Goal: Transaction & Acquisition: Purchase product/service

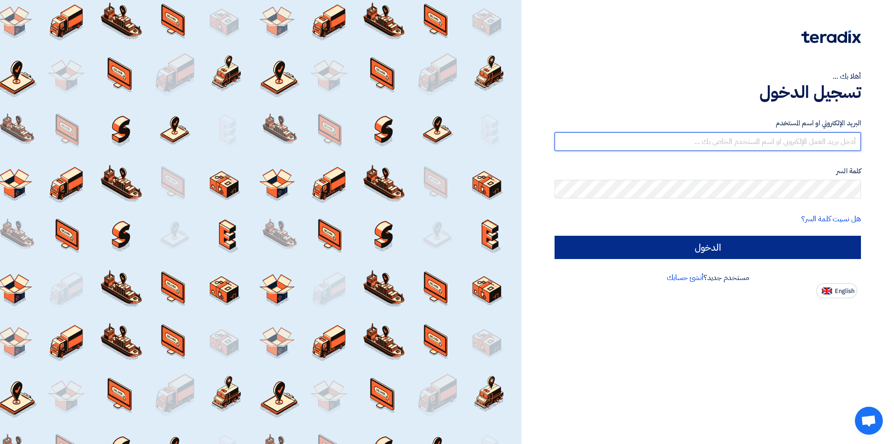
type input "[EMAIL_ADDRESS][DOMAIN_NAME]"
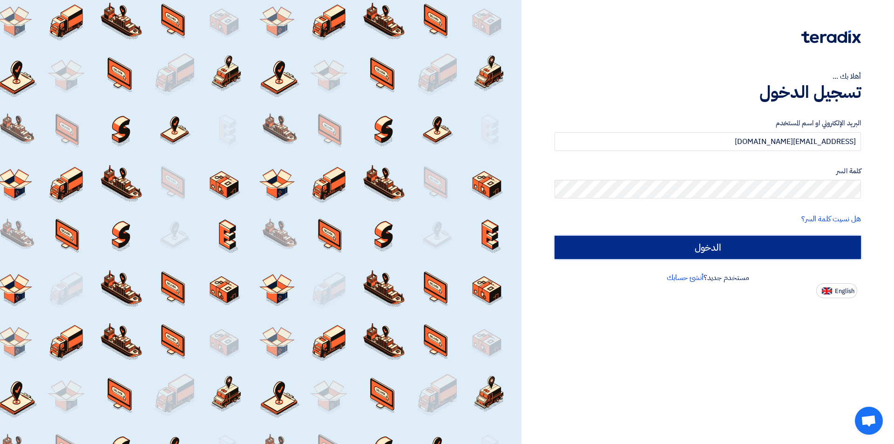
click at [652, 249] on input "الدخول" at bounding box center [707, 247] width 306 height 23
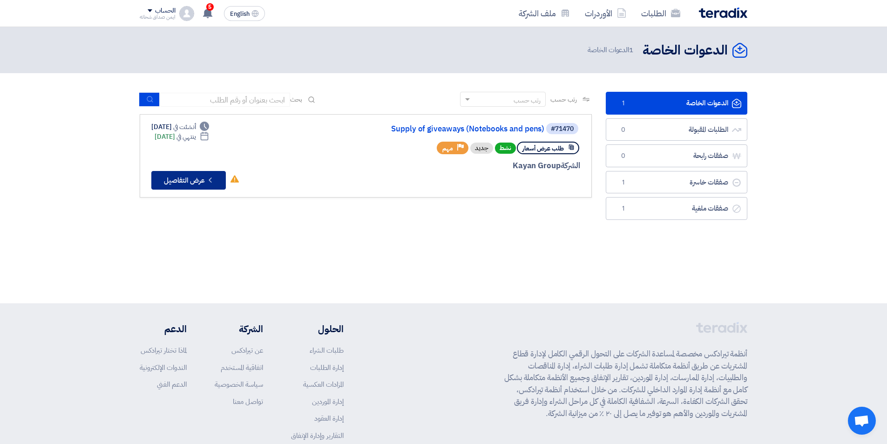
click at [206, 179] on icon "Check details" at bounding box center [210, 180] width 9 height 9
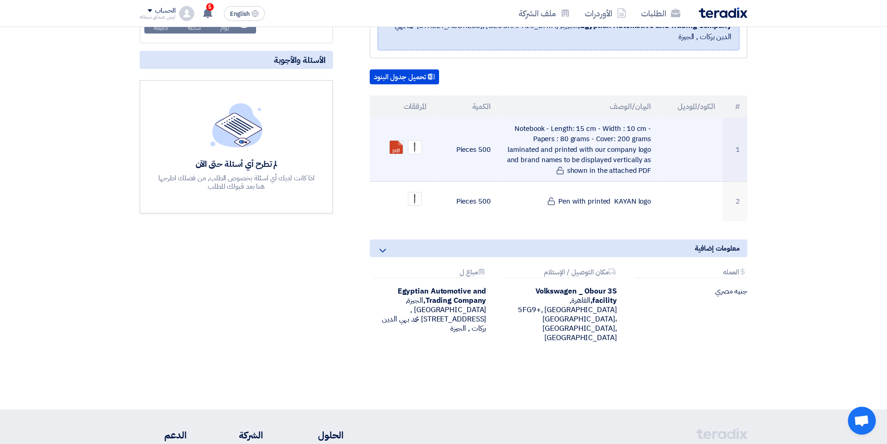
scroll to position [186, 0]
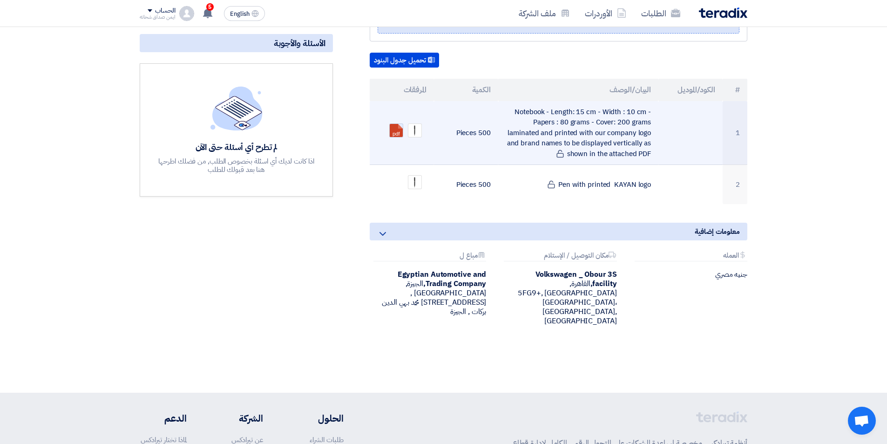
click at [398, 124] on link at bounding box center [427, 152] width 74 height 56
drag, startPoint x: 596, startPoint y: 112, endPoint x: 625, endPoint y: 109, distance: 28.5
click at [625, 109] on td "Notebook - Length: 15 cm - Width : 10 cm - Papers : 80 grams - Cover: 200 grams…" at bounding box center [578, 133] width 161 height 64
drag, startPoint x: 512, startPoint y: 122, endPoint x: 575, endPoint y: 122, distance: 62.9
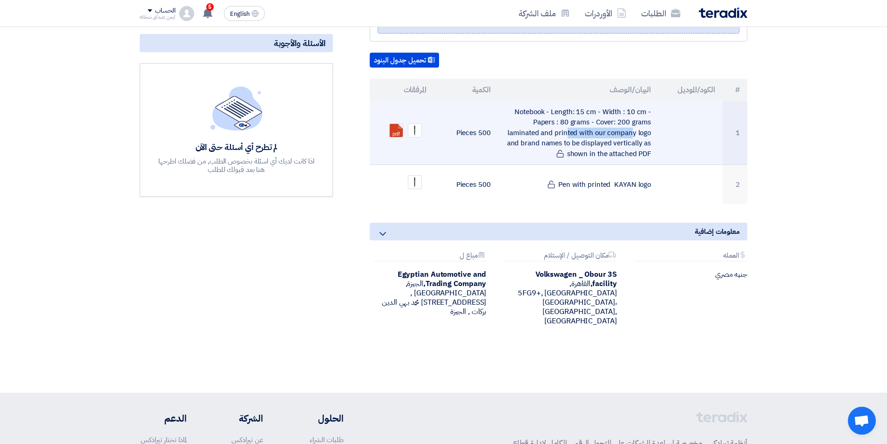
click at [575, 122] on td "Notebook - Length: 15 cm - Width : 10 cm - Papers : 80 grams - Cover: 200 grams…" at bounding box center [578, 133] width 161 height 64
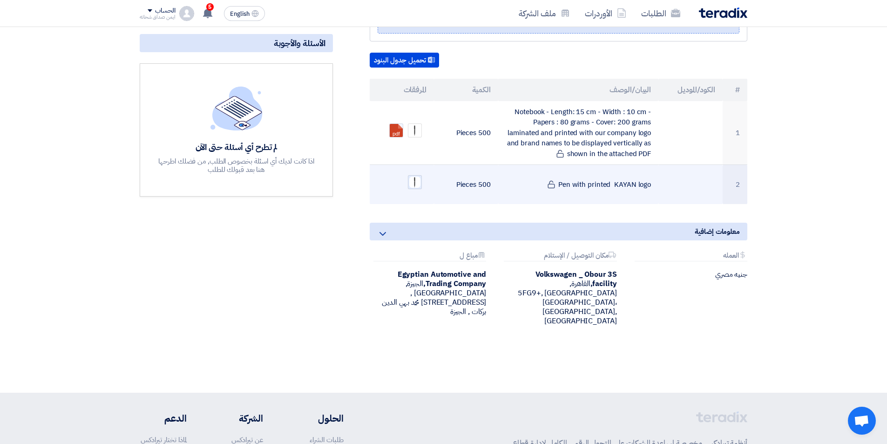
click at [413, 176] on img at bounding box center [414, 182] width 13 height 13
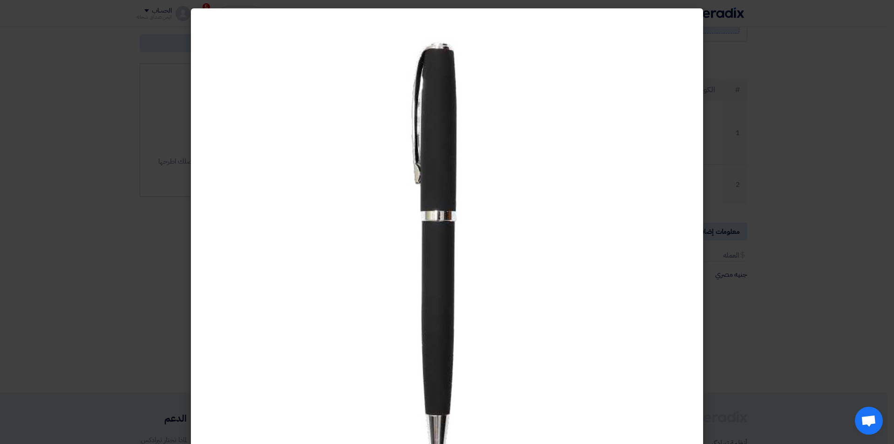
click at [750, 129] on modal-container at bounding box center [447, 222] width 894 height 444
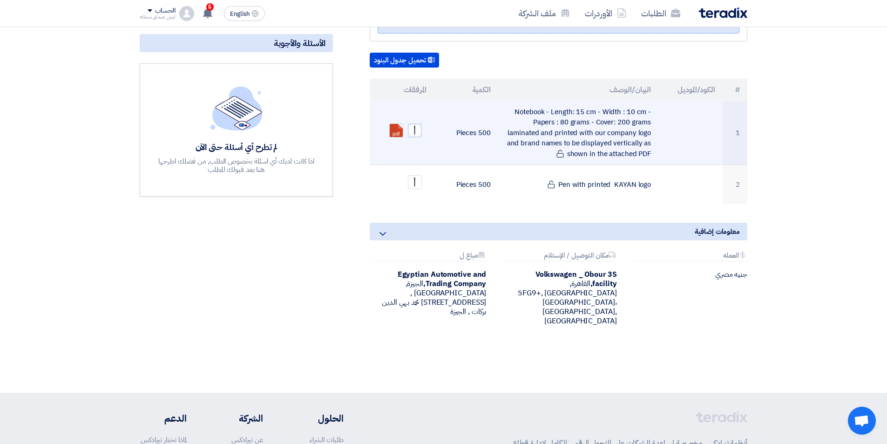
click at [415, 124] on img at bounding box center [414, 130] width 13 height 13
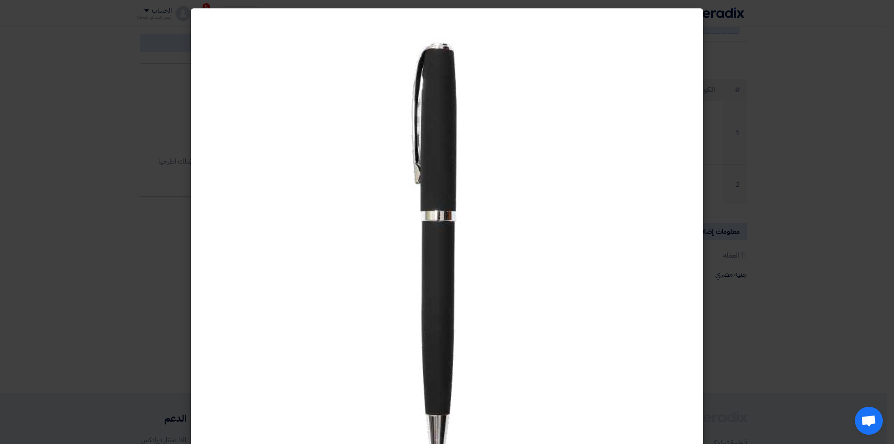
click at [724, 131] on modal-container at bounding box center [447, 222] width 894 height 444
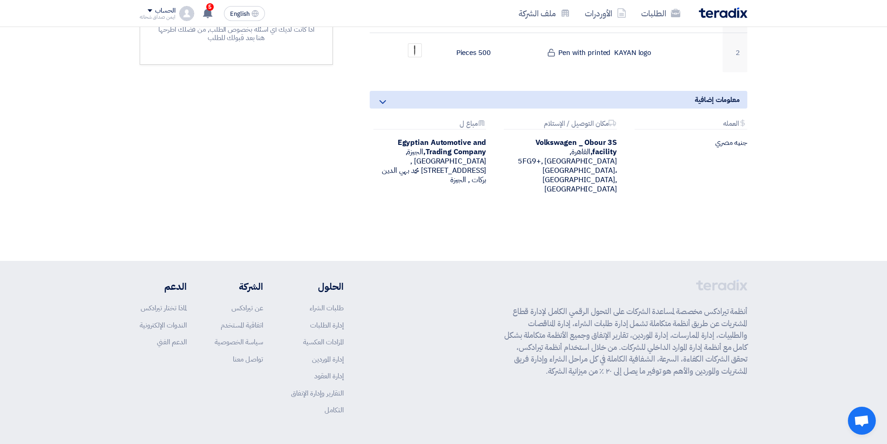
scroll to position [319, 0]
click at [478, 100] on div "معلومات إضافية Attachments العمله جنيه مصري Attachments مكان التوصيل / الإستلام…" at bounding box center [559, 149] width 378 height 118
click at [384, 95] on icon at bounding box center [382, 100] width 11 height 11
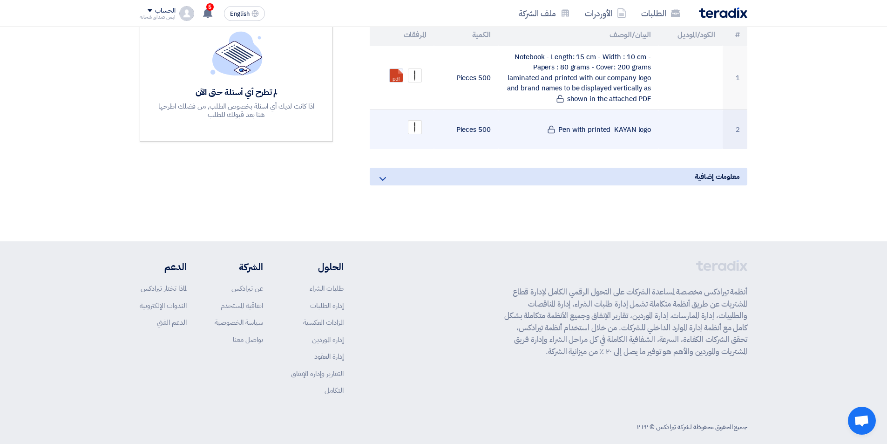
scroll to position [101, 0]
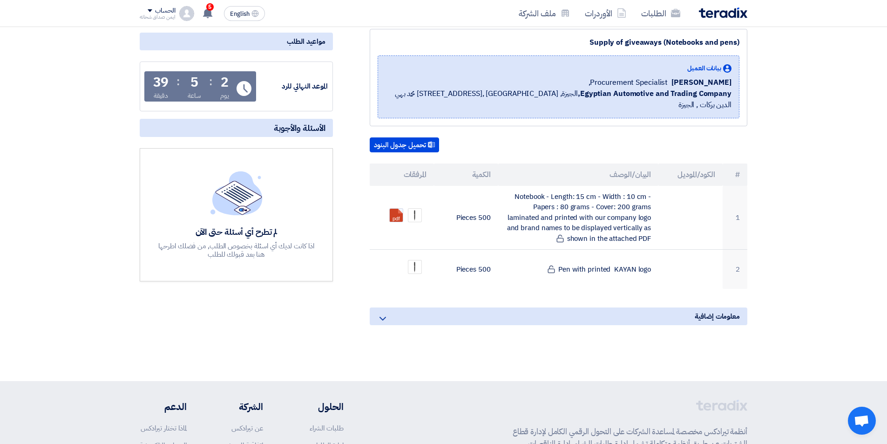
click at [387, 313] on icon at bounding box center [382, 318] width 11 height 11
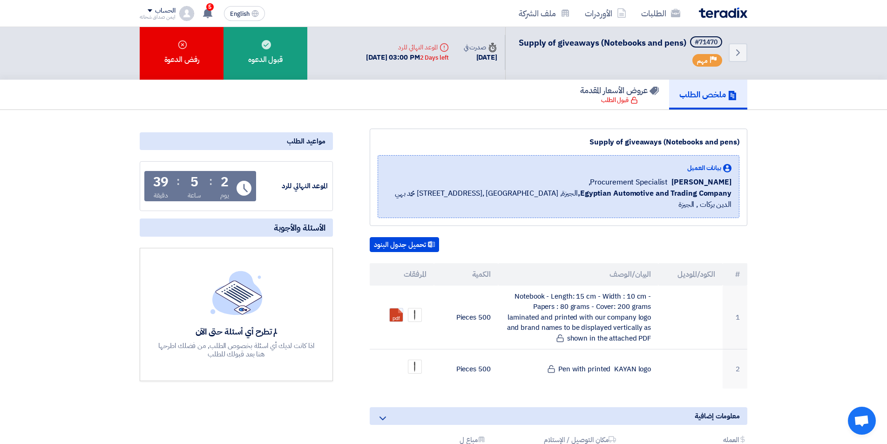
scroll to position [0, 0]
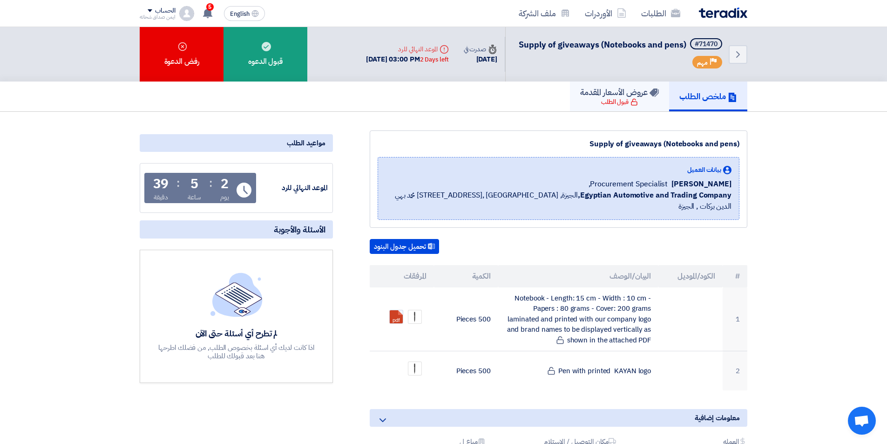
click at [623, 103] on div "قبول الطلب" at bounding box center [619, 101] width 37 height 9
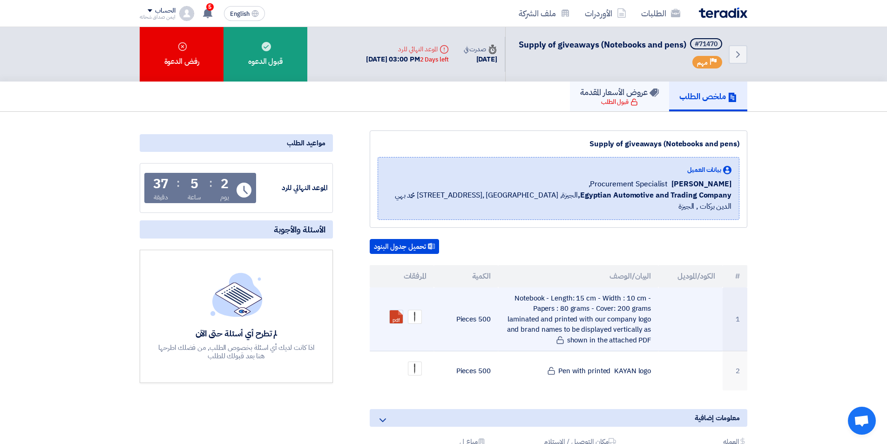
scroll to position [47, 0]
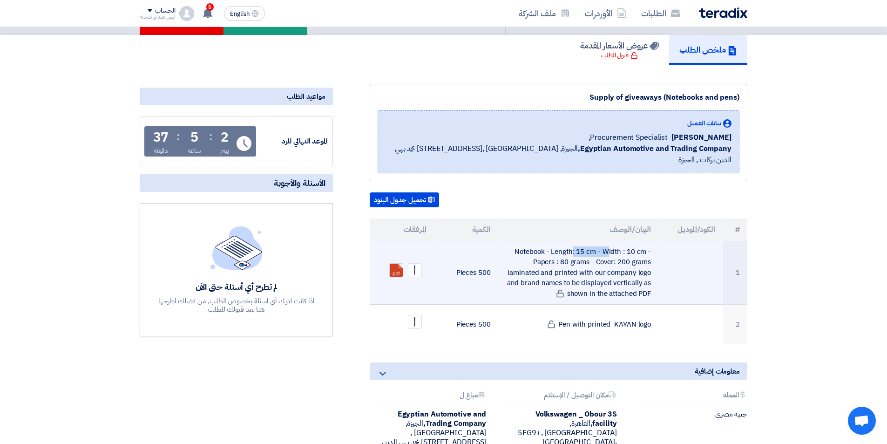
drag, startPoint x: 508, startPoint y: 242, endPoint x: 554, endPoint y: 242, distance: 46.6
click at [554, 242] on td "Notebook - Length: 15 cm - Width : 10 cm - Papers : 80 grams - Cover: 200 grams…" at bounding box center [578, 273] width 161 height 64
click at [562, 241] on td "Notebook - Length: 15 cm - Width : 10 cm - Papers : 80 grams - Cover: 200 grams…" at bounding box center [578, 273] width 161 height 64
click at [557, 243] on td "Notebook - Length: 15 cm - Width : 10 cm - Papers : 80 grams - Cover: 200 grams…" at bounding box center [578, 273] width 161 height 64
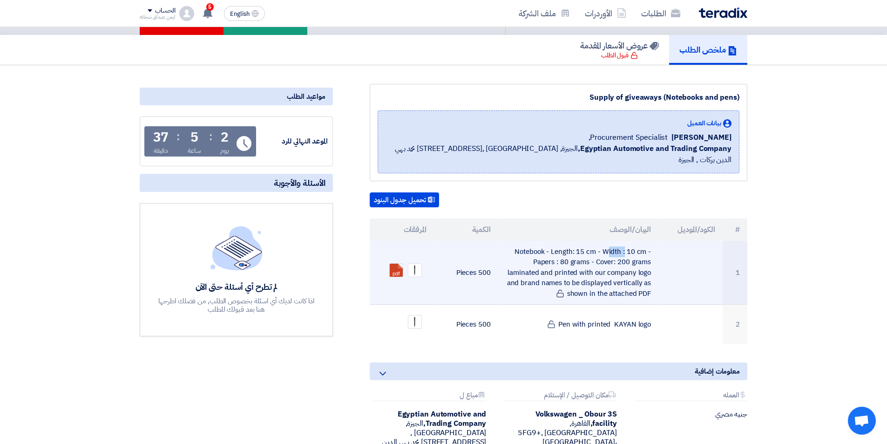
click at [556, 243] on td "Notebook - Length: 15 cm - Width : 10 cm - Papers : 80 grams - Cover: 200 grams…" at bounding box center [578, 273] width 161 height 64
drag, startPoint x: 551, startPoint y: 239, endPoint x: 606, endPoint y: 238, distance: 54.9
click at [606, 241] on td "Notebook - Length: 15 cm - Width : 10 cm - Papers : 80 grams - Cover: 200 grams…" at bounding box center [578, 273] width 161 height 64
click at [604, 241] on td "Notebook - Length: 15 cm - Width : 10 cm - Papers : 80 grams - Cover: 200 grams…" at bounding box center [578, 273] width 161 height 64
click at [621, 241] on td "Notebook - Length: 15 cm - Width : 10 cm - Papers : 80 grams - Cover: 200 grams…" at bounding box center [578, 273] width 161 height 64
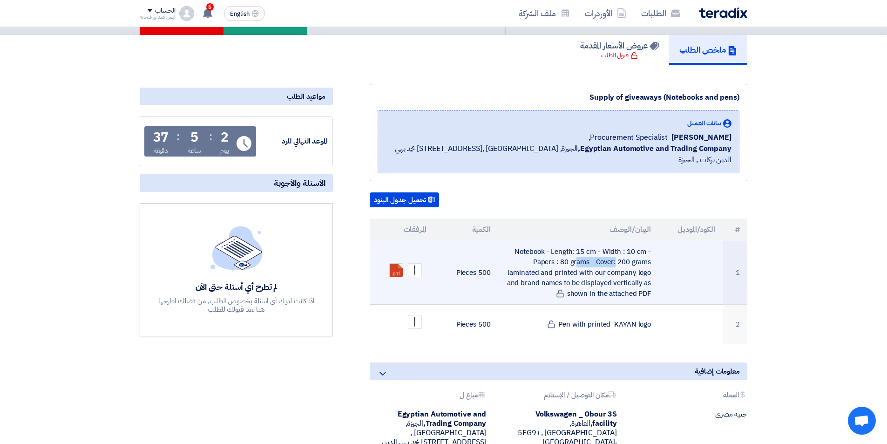
drag, startPoint x: 644, startPoint y: 236, endPoint x: 561, endPoint y: 252, distance: 84.4
click at [561, 252] on td "Notebook - Length: 15 cm - Width : 10 cm - Papers : 80 grams - Cover: 200 grams…" at bounding box center [578, 273] width 161 height 64
drag, startPoint x: 597, startPoint y: 252, endPoint x: 634, endPoint y: 251, distance: 36.3
click at [634, 251] on td "Notebook - Length: 15 cm - Width : 10 cm - Papers : 80 grams - Cover: 200 grams…" at bounding box center [578, 273] width 161 height 64
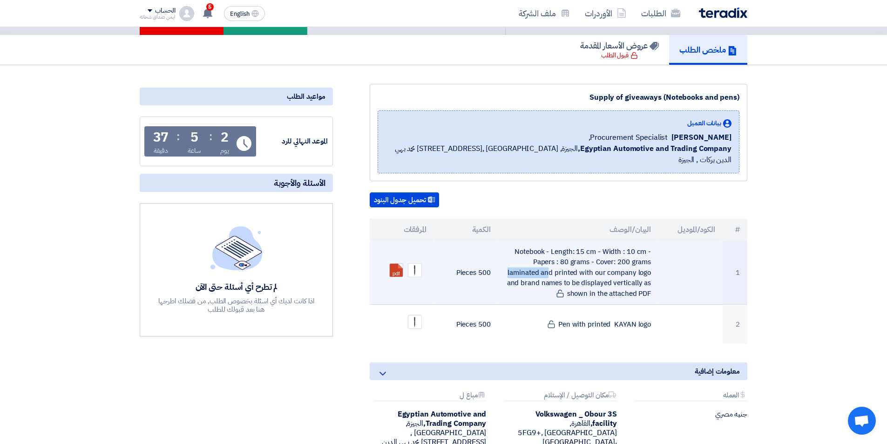
click at [634, 251] on td "Notebook - Length: 15 cm - Width : 10 cm - Papers : 80 grams - Cover: 200 grams…" at bounding box center [578, 273] width 161 height 64
drag, startPoint x: 594, startPoint y: 253, endPoint x: 630, endPoint y: 251, distance: 36.4
click at [630, 251] on td "Notebook - Length: 15 cm - Width : 10 cm - Papers : 80 grams - Cover: 200 grams…" at bounding box center [578, 273] width 161 height 64
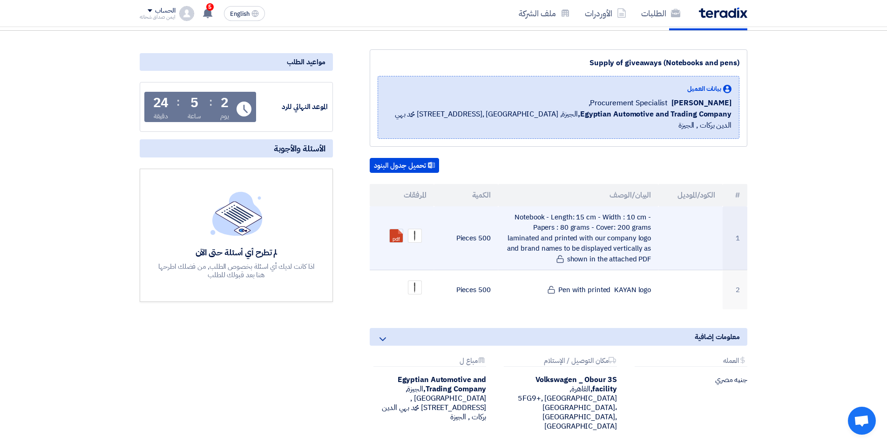
scroll to position [93, 0]
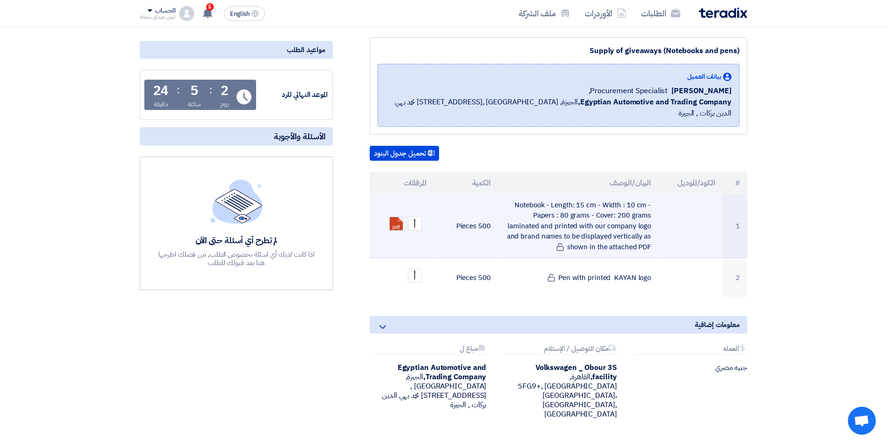
click at [551, 213] on td "Notebook - Length: 15 cm - Width : 10 cm - Papers : 80 grams - Cover: 200 grams…" at bounding box center [578, 226] width 161 height 64
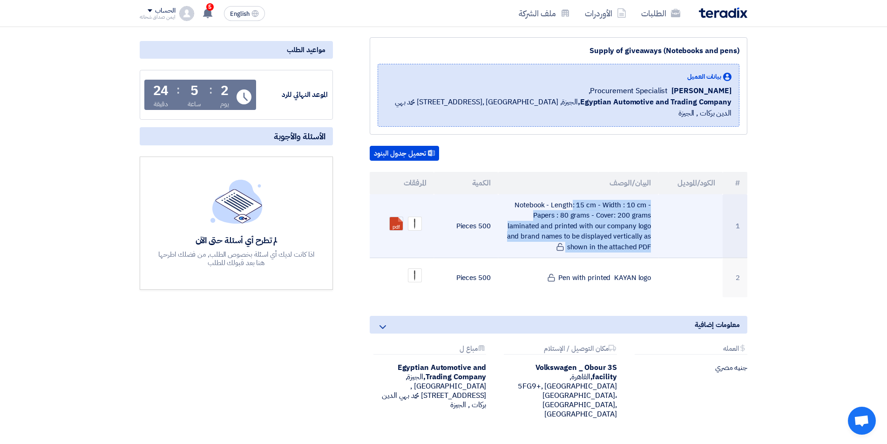
click at [551, 213] on td "Notebook - Length: 15 cm - Width : 10 cm - Papers : 80 grams - Cover: 200 grams…" at bounding box center [578, 226] width 161 height 64
copy tr "Notebook - Length: 15 cm - Width : 10 cm - Papers : 80 grams - Cover: 200 grams…"
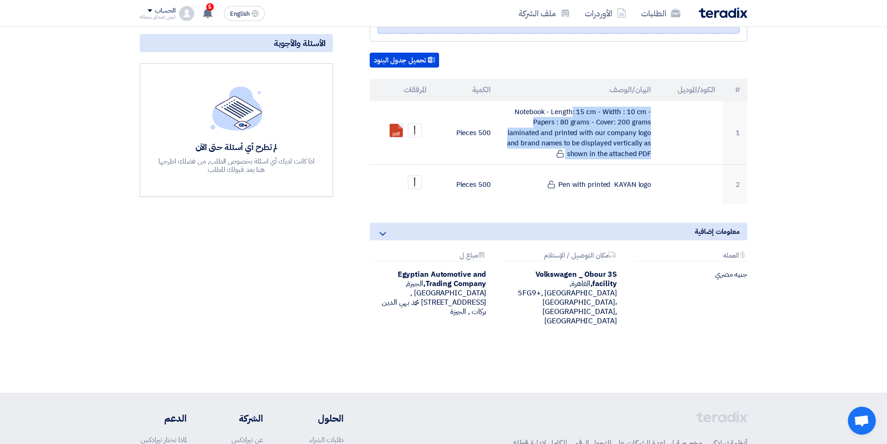
scroll to position [140, 0]
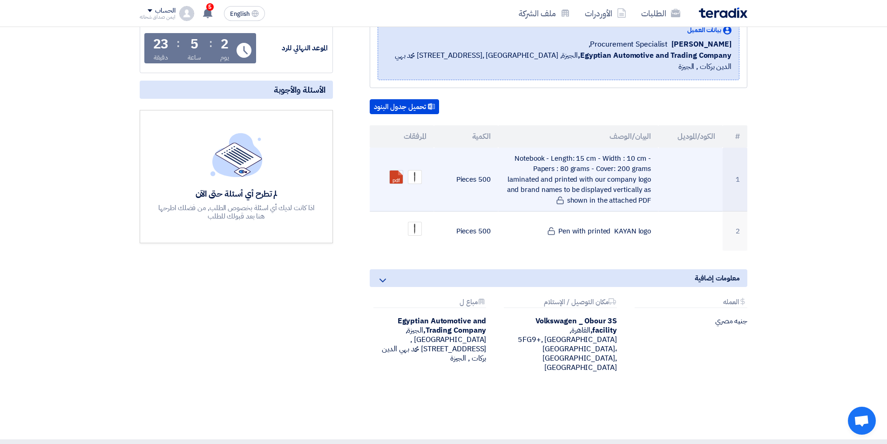
click at [453, 149] on td "500 Pieces" at bounding box center [466, 180] width 64 height 64
click at [524, 149] on td "Notebook - Length: 15 cm - Width : 10 cm - Papers : 80 grams - Cover: 200 grams…" at bounding box center [578, 180] width 161 height 64
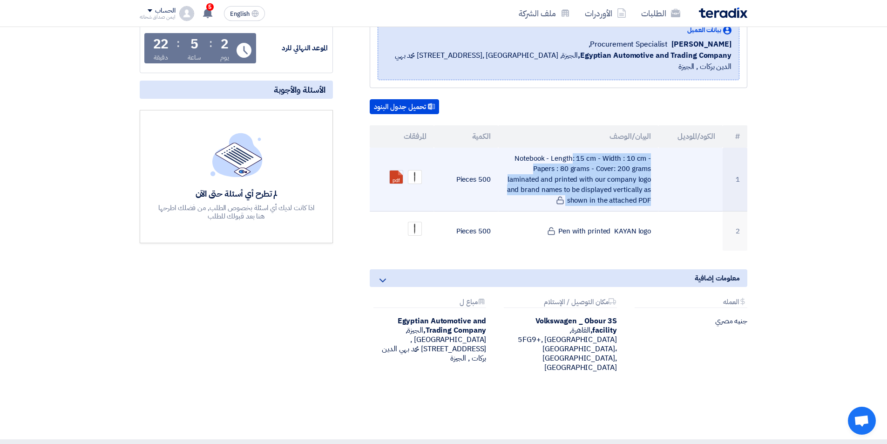
click at [524, 149] on td "Notebook - Length: 15 cm - Width : 10 cm - Papers : 80 grams - Cover: 200 grams…" at bounding box center [578, 180] width 161 height 64
click at [536, 166] on td "Notebook - Length: 15 cm - Width : 10 cm - Papers : 80 grams - Cover: 200 grams…" at bounding box center [578, 180] width 161 height 64
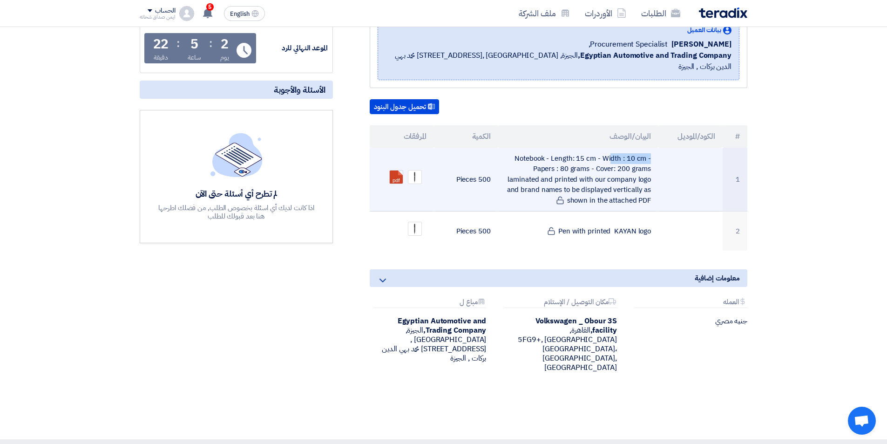
drag, startPoint x: 555, startPoint y: 149, endPoint x: 601, endPoint y: 150, distance: 45.6
click at [601, 150] on td "Notebook - Length: 15 cm - Width : 10 cm - Papers : 80 grams - Cover: 200 grams…" at bounding box center [578, 180] width 161 height 64
drag, startPoint x: 489, startPoint y: 169, endPoint x: 475, endPoint y: 169, distance: 14.0
click at [472, 169] on td "500 Pieces" at bounding box center [466, 180] width 64 height 64
drag, startPoint x: 520, startPoint y: 153, endPoint x: 568, endPoint y: 149, distance: 47.7
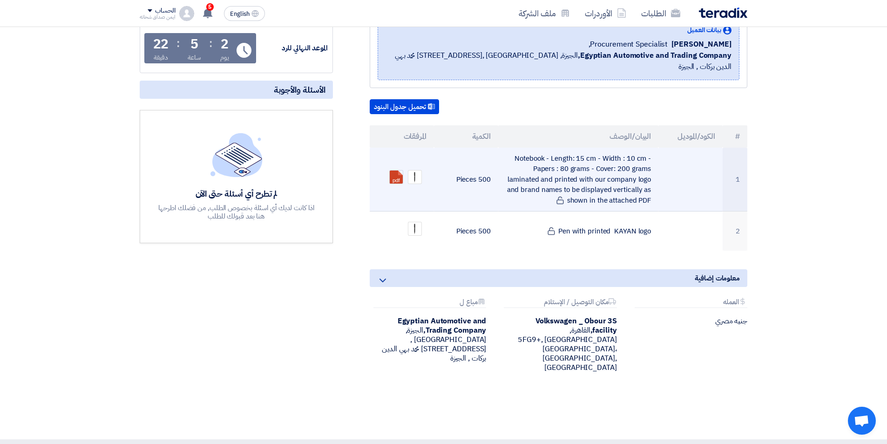
click at [521, 153] on td "Notebook - Length: 15 cm - Width : 10 cm - Papers : 80 grams - Cover: 200 grams…" at bounding box center [578, 180] width 161 height 64
drag, startPoint x: 581, startPoint y: 156, endPoint x: 521, endPoint y: 157, distance: 61.0
click at [521, 157] on td "Notebook - Length: 15 cm - Width : 10 cm - Papers : 80 grams - Cover: 200 grams…" at bounding box center [578, 180] width 161 height 64
click at [594, 161] on td "Notebook - Length: 15 cm - Width : 10 cm - Papers : 80 grams - Cover: 200 grams…" at bounding box center [578, 180] width 161 height 64
drag, startPoint x: 646, startPoint y: 154, endPoint x: 659, endPoint y: 154, distance: 13.0
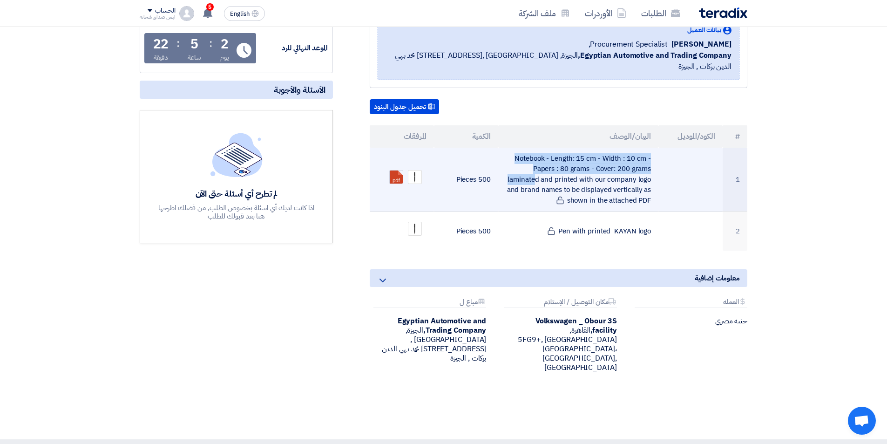
click at [659, 154] on tr "1 Notebook - Length: 15 cm - Width : 10 cm - Papers : 80 grams - Cover: 200 gra…" at bounding box center [559, 180] width 378 height 64
click at [628, 158] on td "Notebook - Length: 15 cm - Width : 10 cm - Papers : 80 grams - Cover: 200 grams…" at bounding box center [578, 180] width 161 height 64
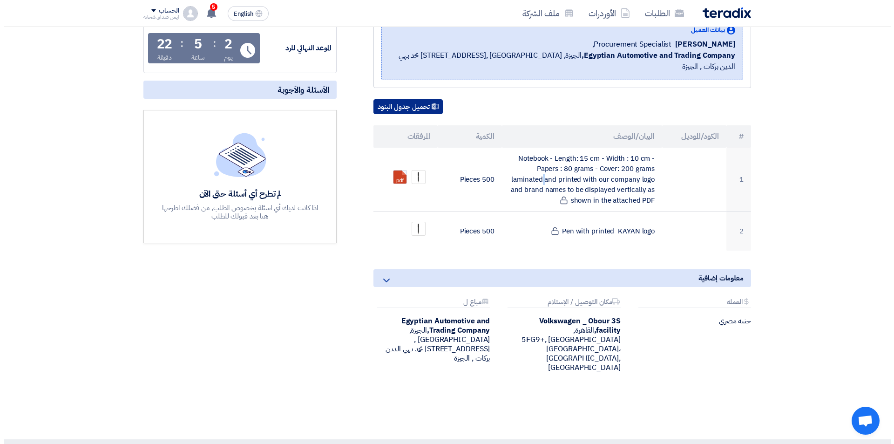
scroll to position [0, 0]
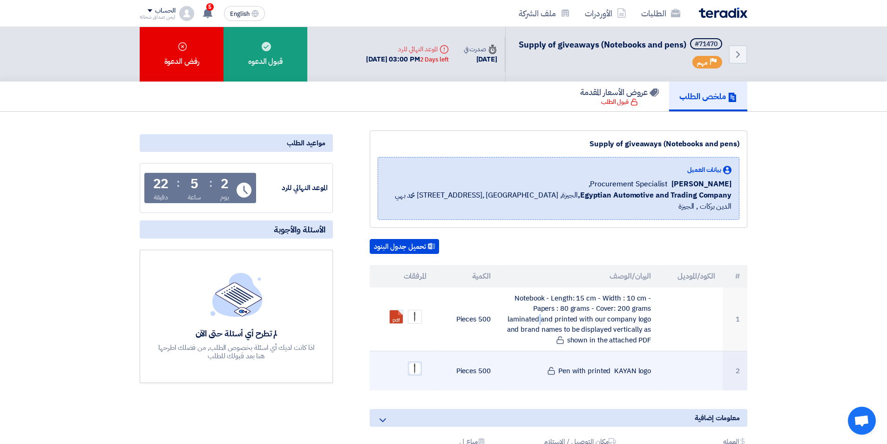
click at [416, 362] on img at bounding box center [414, 368] width 13 height 13
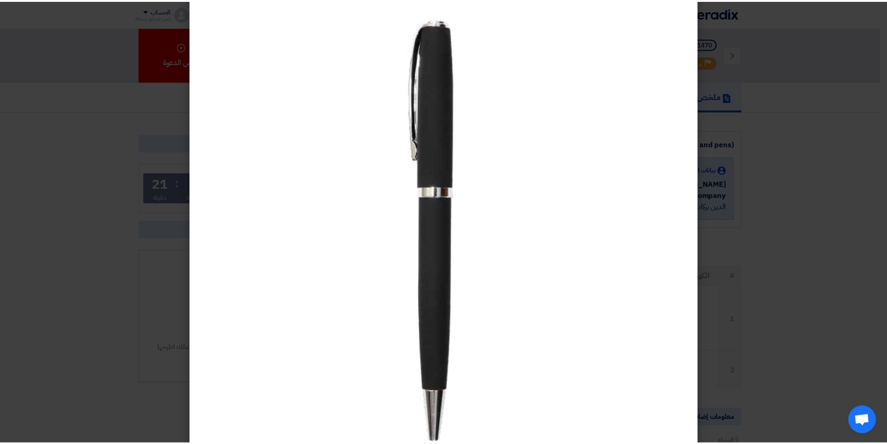
scroll to position [47, 0]
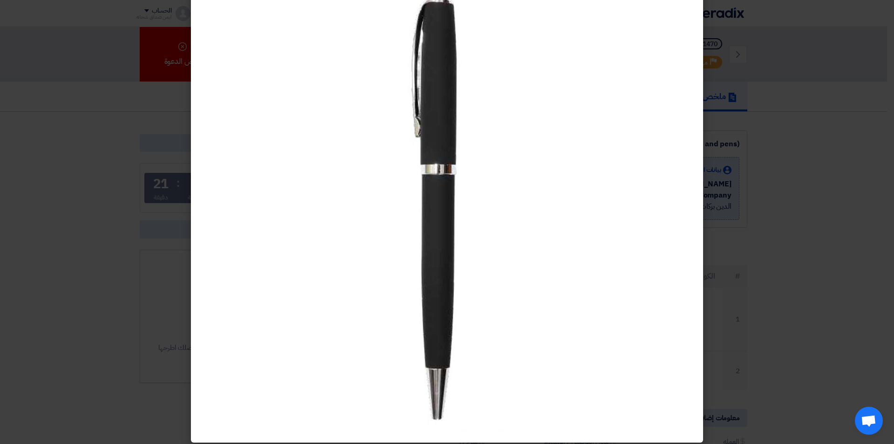
click at [199, 23] on div at bounding box center [447, 202] width 512 height 480
click at [177, 32] on modal-container at bounding box center [447, 222] width 894 height 444
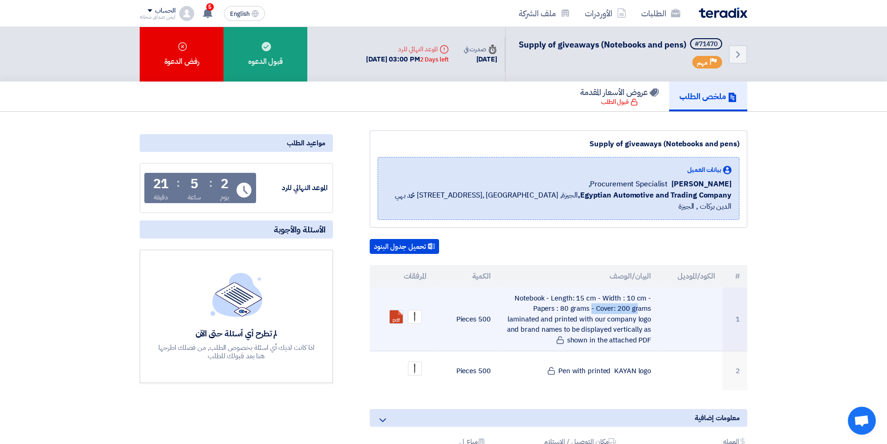
drag, startPoint x: 536, startPoint y: 299, endPoint x: 588, endPoint y: 297, distance: 51.3
click at [588, 297] on td "Notebook - Length: 15 cm - Width : 10 cm - Papers : 80 grams - Cover: 200 grams…" at bounding box center [578, 319] width 161 height 64
click at [588, 301] on td "Notebook - Length: 15 cm - Width : 10 cm - Papers : 80 grams - Cover: 200 grams…" at bounding box center [578, 319] width 161 height 64
drag, startPoint x: 606, startPoint y: 300, endPoint x: 641, endPoint y: 299, distance: 34.9
click at [641, 299] on td "Notebook - Length: 15 cm - Width : 10 cm - Papers : 80 grams - Cover: 200 grams…" at bounding box center [578, 319] width 161 height 64
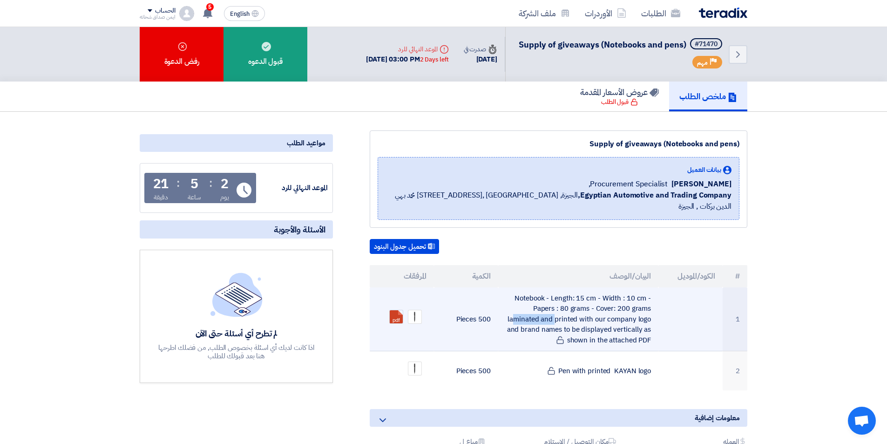
click at [641, 299] on td "Notebook - Length: 15 cm - Width : 10 cm - Papers : 80 grams - Cover: 200 grams…" at bounding box center [578, 319] width 161 height 64
drag, startPoint x: 650, startPoint y: 297, endPoint x: 548, endPoint y: 295, distance: 102.0
click at [548, 295] on td "Notebook - Length: 15 cm - Width : 10 cm - Papers : 80 grams - Cover: 200 grams…" at bounding box center [578, 319] width 161 height 64
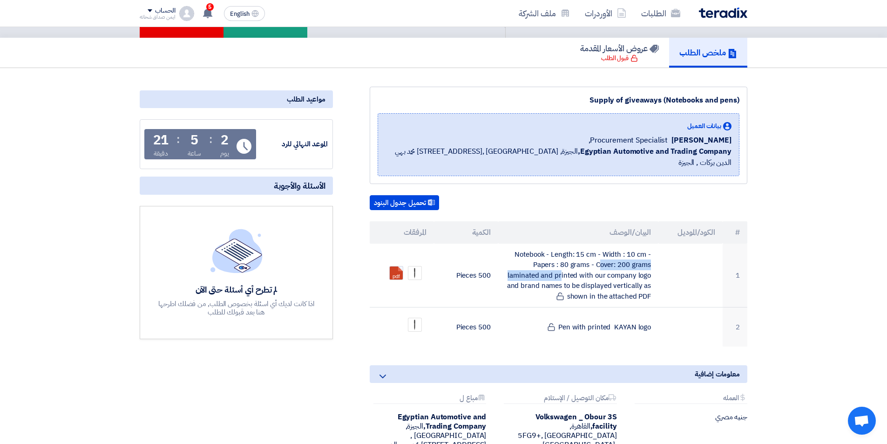
scroll to position [0, 0]
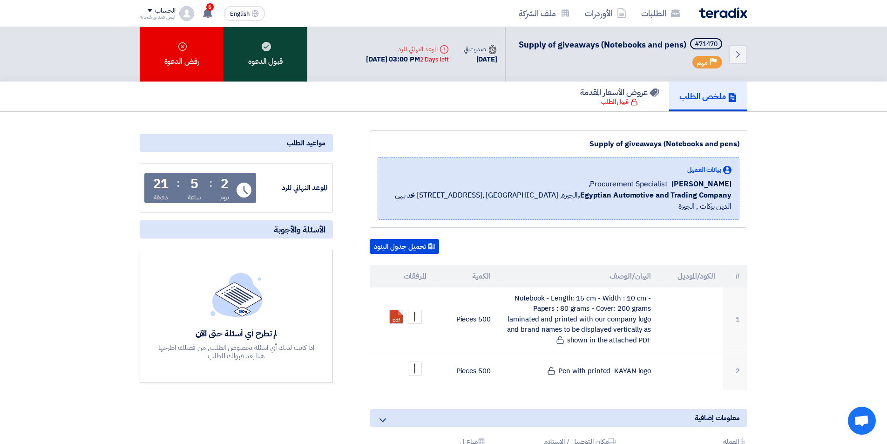
click at [278, 66] on div "قبول الدعوه" at bounding box center [265, 54] width 84 height 54
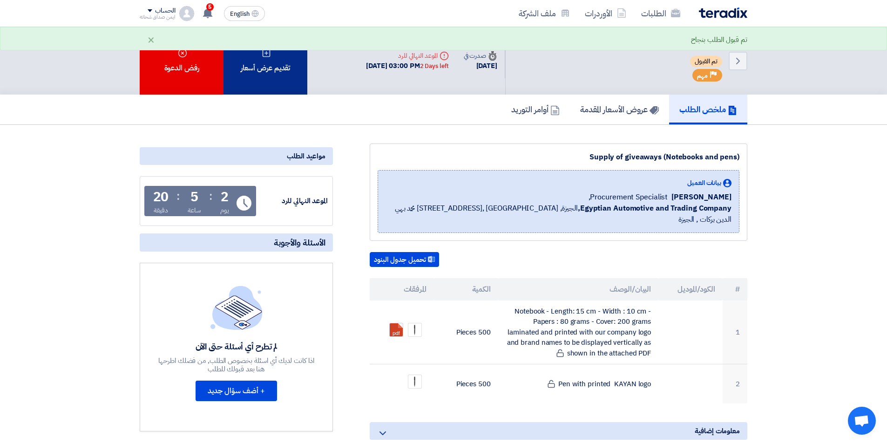
click at [278, 74] on div "تقديم عرض أسعار" at bounding box center [265, 61] width 84 height 68
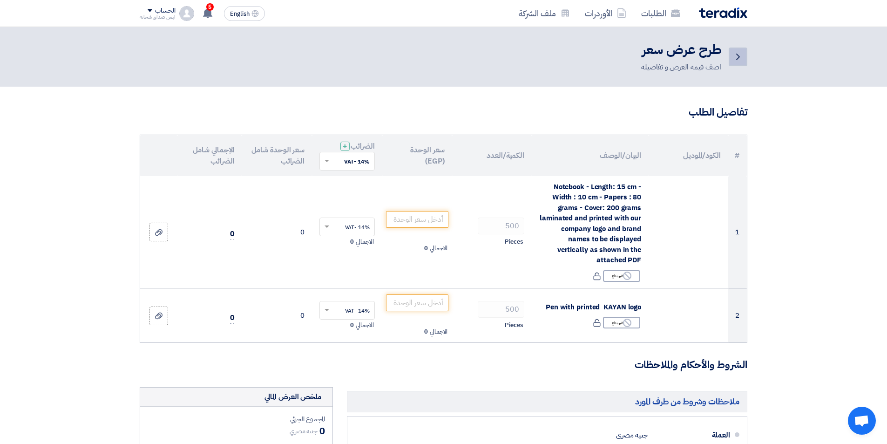
click at [737, 55] on use at bounding box center [738, 57] width 4 height 7
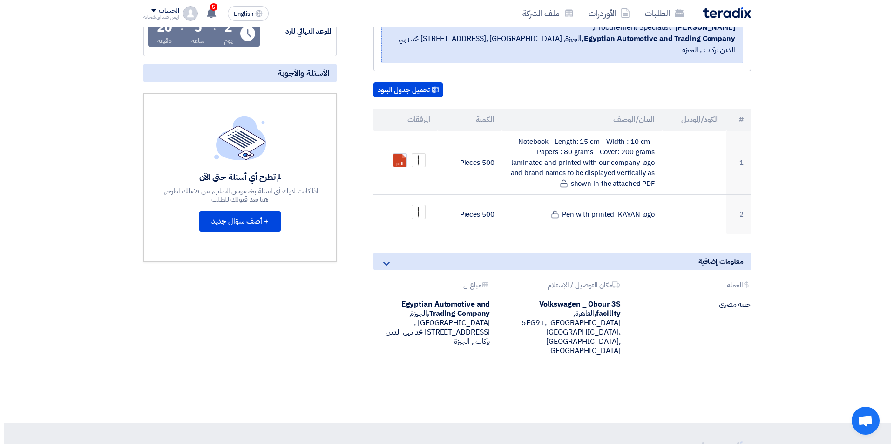
scroll to position [186, 0]
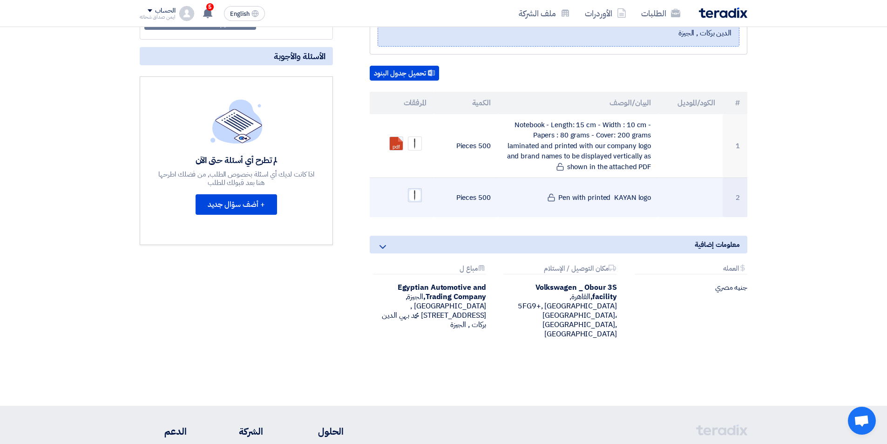
click at [412, 189] on img at bounding box center [414, 195] width 13 height 13
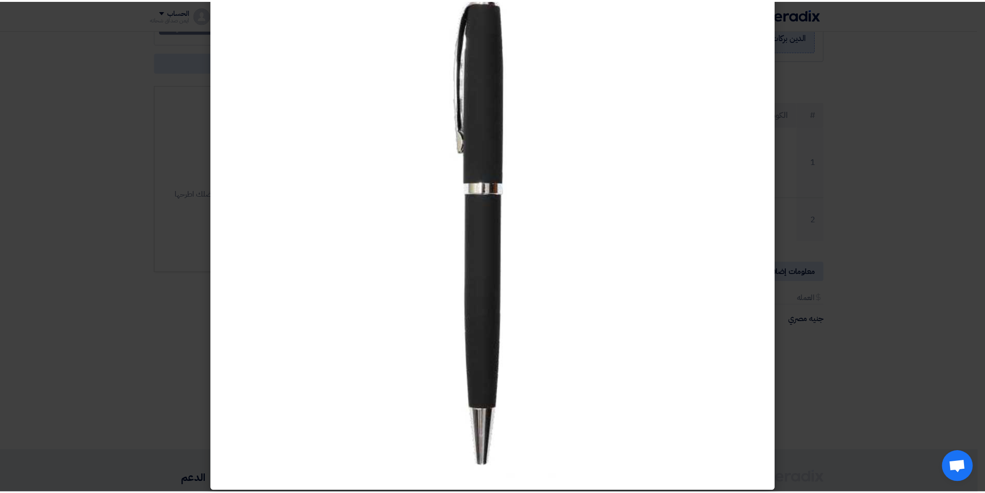
scroll to position [31, 0]
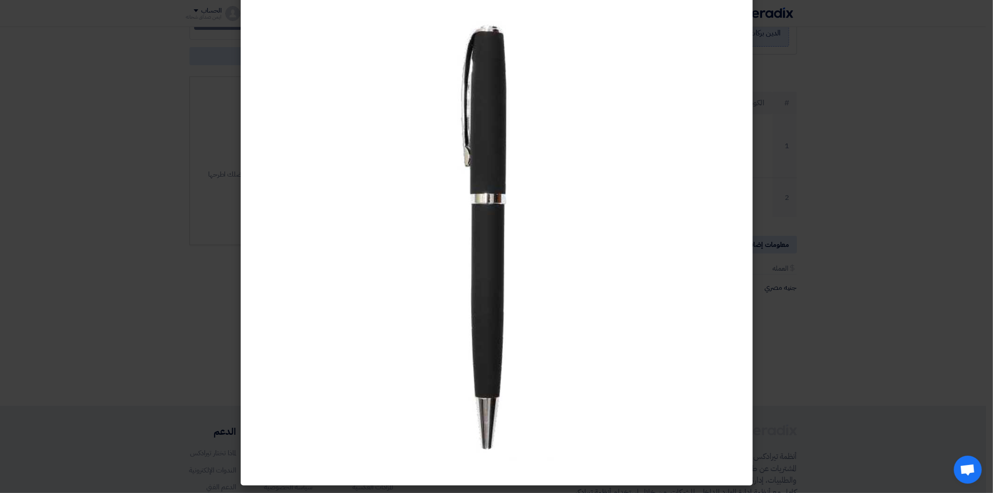
click at [739, 68] on div at bounding box center [497, 231] width 512 height 507
click at [804, 82] on modal-container at bounding box center [496, 246] width 993 height 493
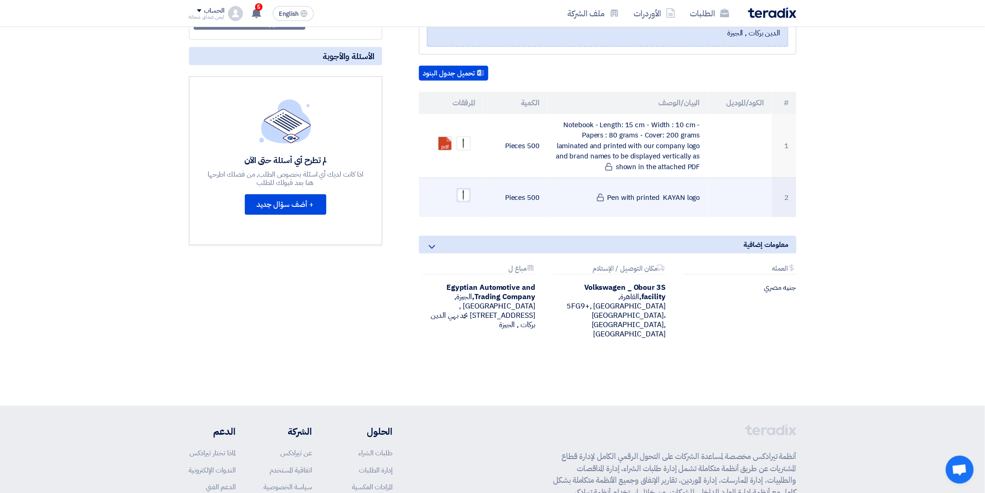
click at [467, 189] on img at bounding box center [463, 195] width 13 height 13
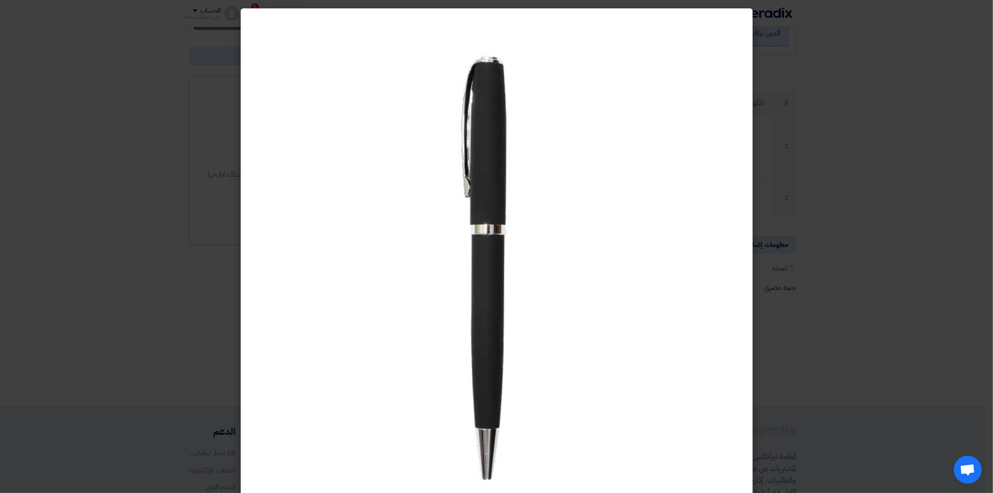
drag, startPoint x: 683, startPoint y: 40, endPoint x: 738, endPoint y: 50, distance: 56.7
click at [683, 41] on img at bounding box center [497, 262] width 466 height 466
click at [824, 59] on modal-container at bounding box center [496, 246] width 993 height 493
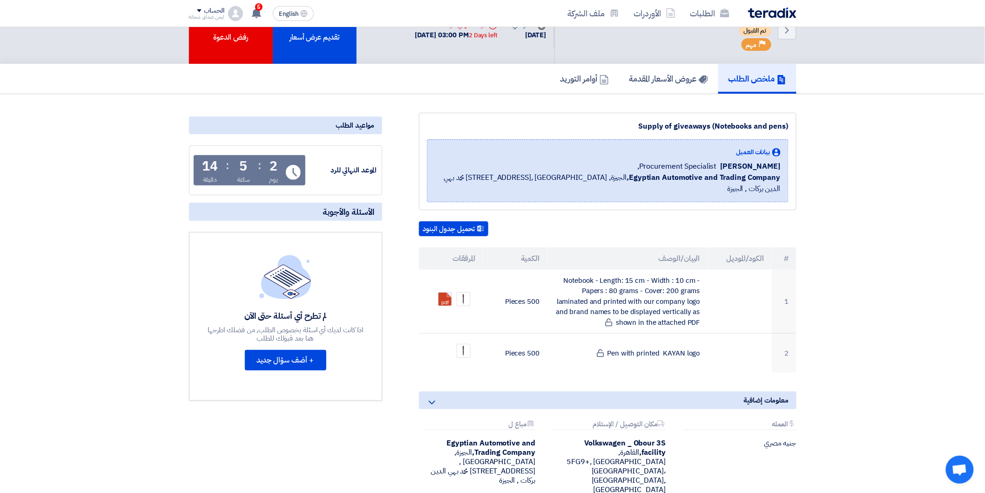
scroll to position [0, 0]
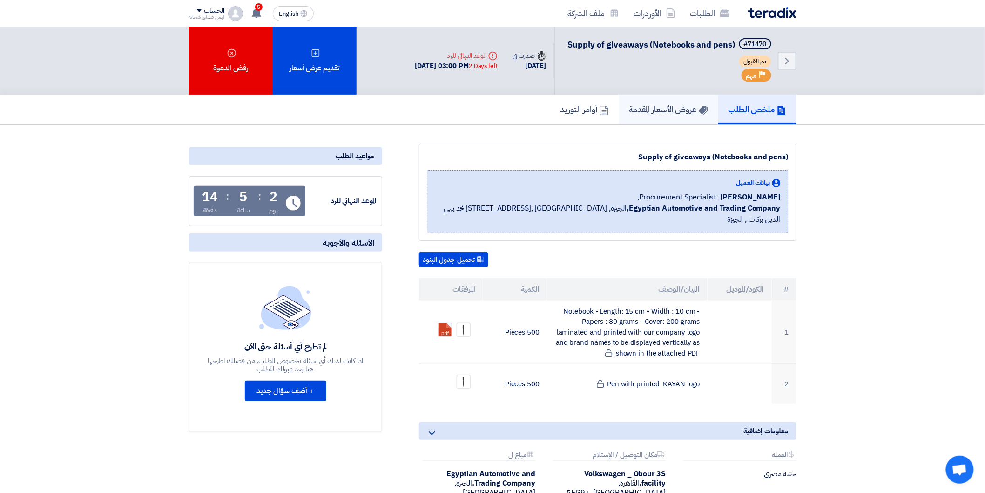
click at [679, 114] on link "عروض الأسعار المقدمة" at bounding box center [668, 110] width 99 height 30
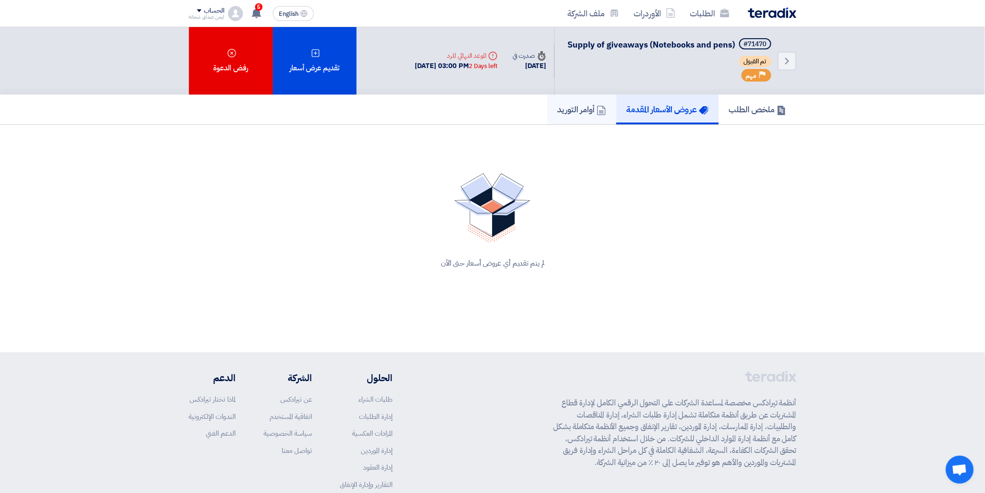
click at [597, 109] on icon at bounding box center [601, 110] width 9 height 9
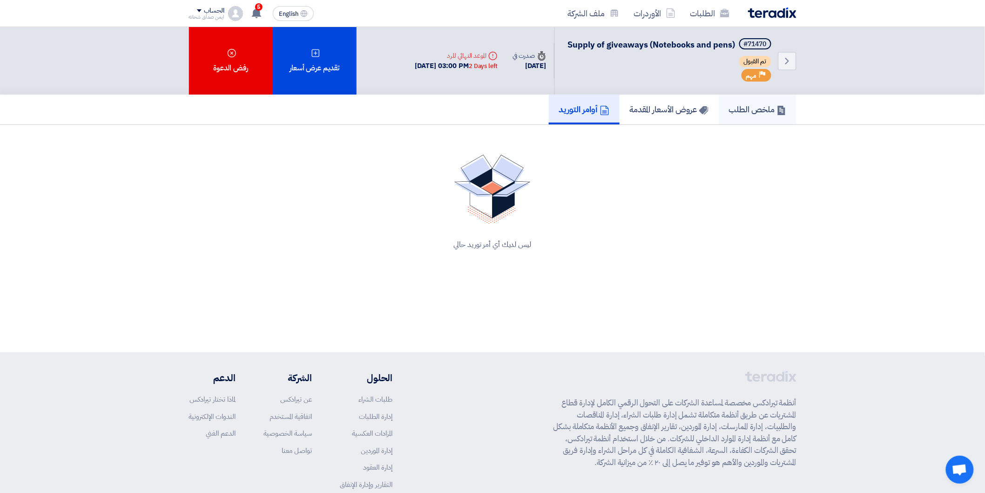
click at [746, 113] on h5 "ملخص الطلب" at bounding box center [757, 109] width 57 height 11
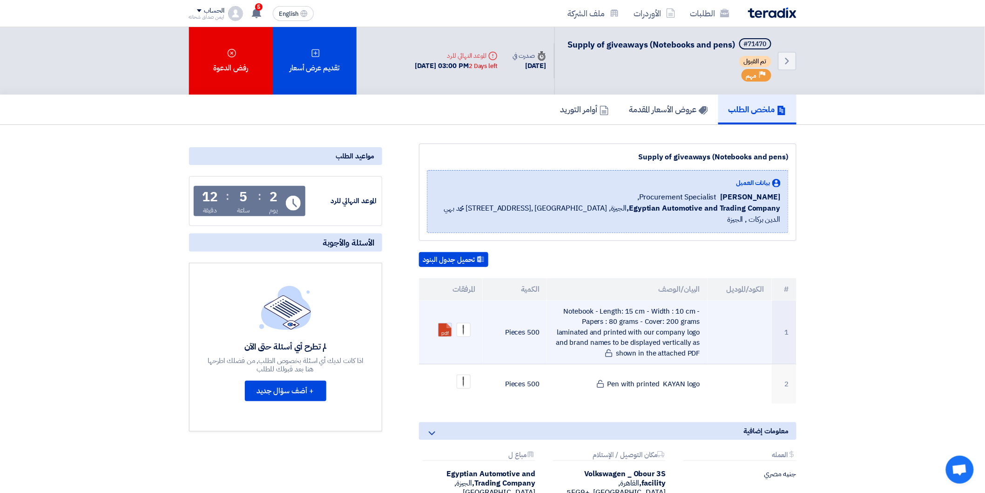
click at [442, 323] on link at bounding box center [476, 351] width 74 height 56
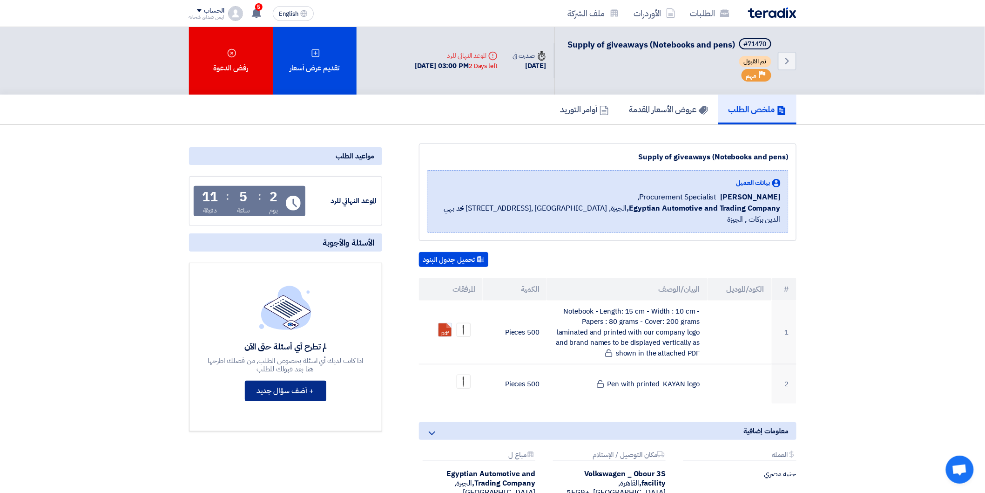
click at [291, 392] on button "+ أضف سؤال جديد" at bounding box center [285, 390] width 81 height 20
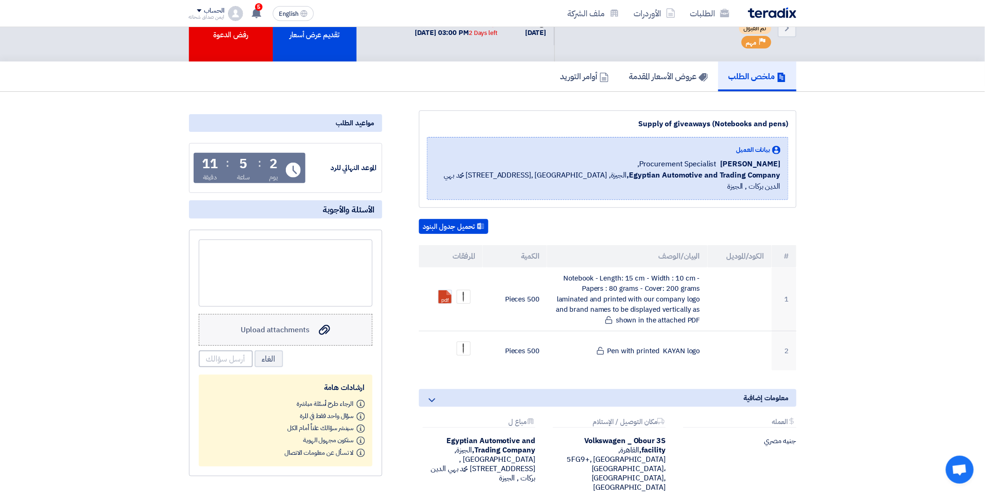
scroll to position [52, 0]
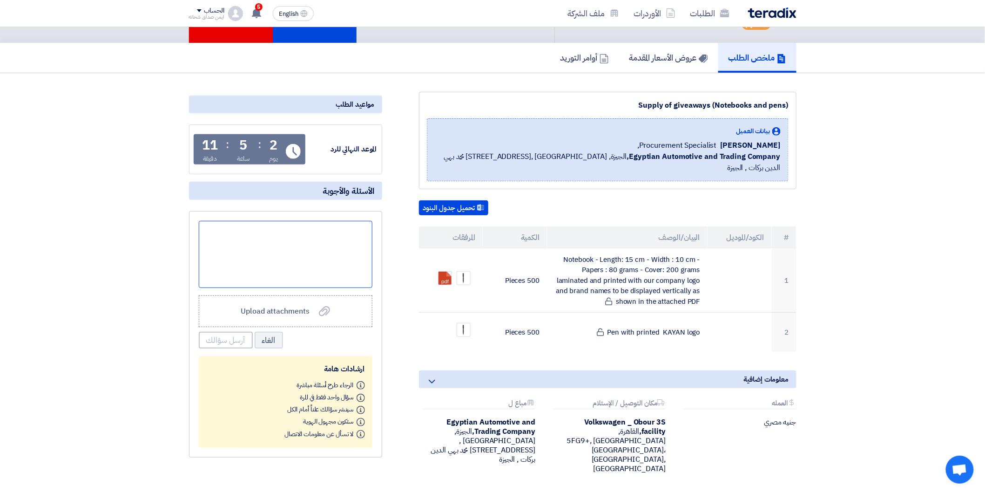
click at [332, 277] on div at bounding box center [286, 254] width 174 height 67
click at [338, 266] on div at bounding box center [286, 254] width 174 height 67
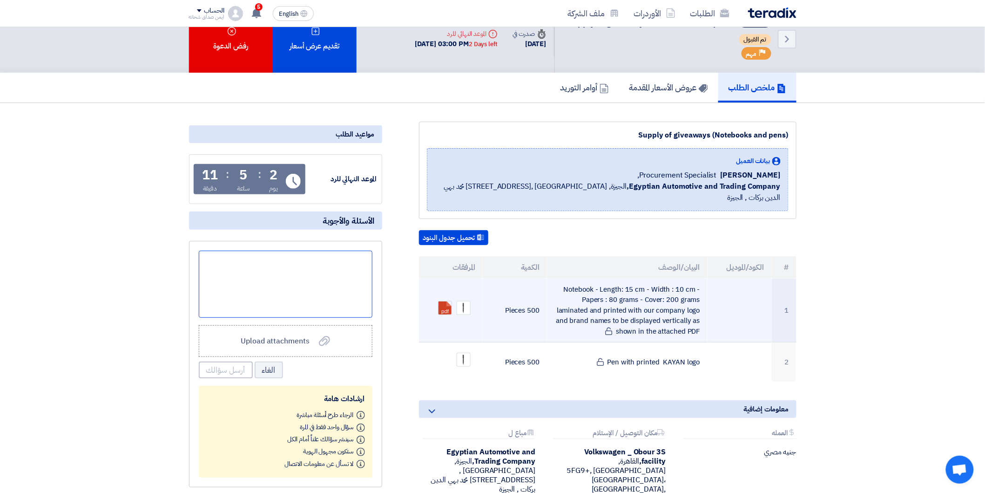
scroll to position [0, 0]
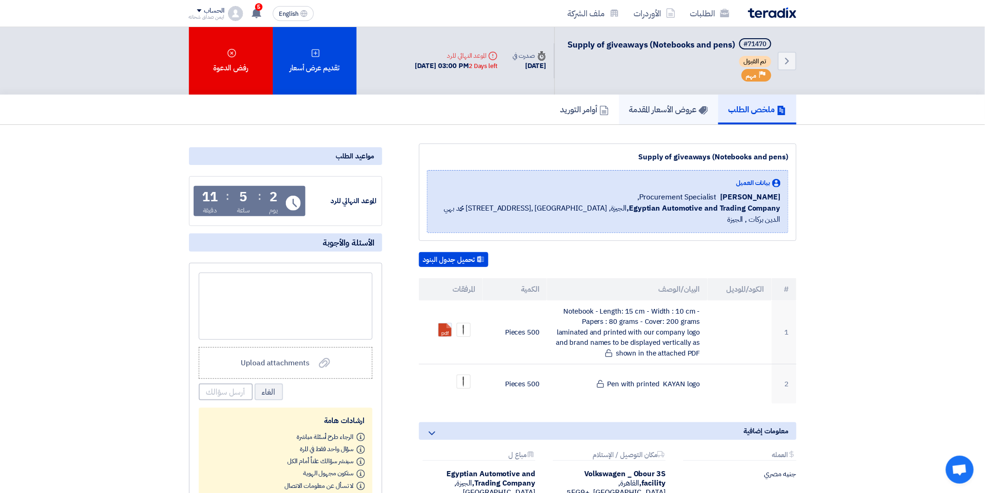
click at [649, 121] on link "عروض الأسعار المقدمة" at bounding box center [668, 110] width 99 height 30
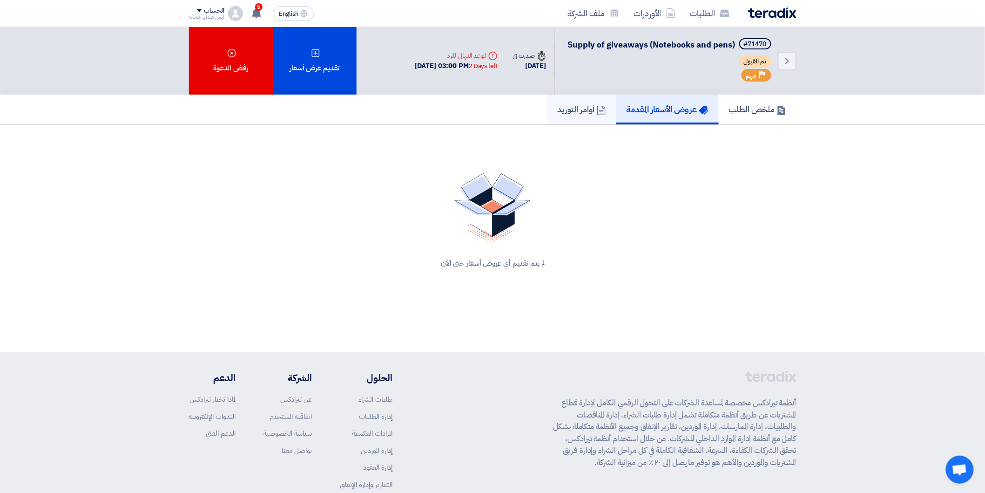
click at [607, 112] on link "أوامر التوريد" at bounding box center [582, 110] width 69 height 30
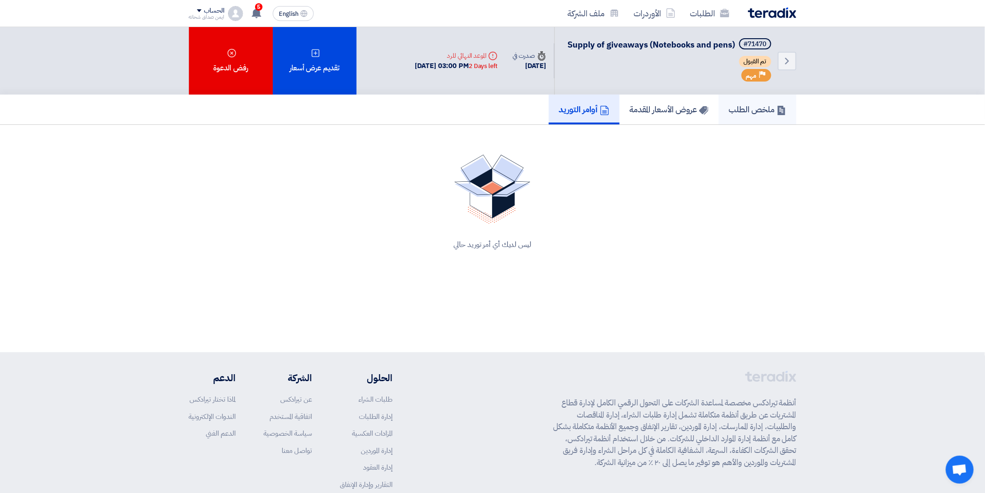
click at [753, 109] on h5 "ملخص الطلب" at bounding box center [757, 109] width 57 height 11
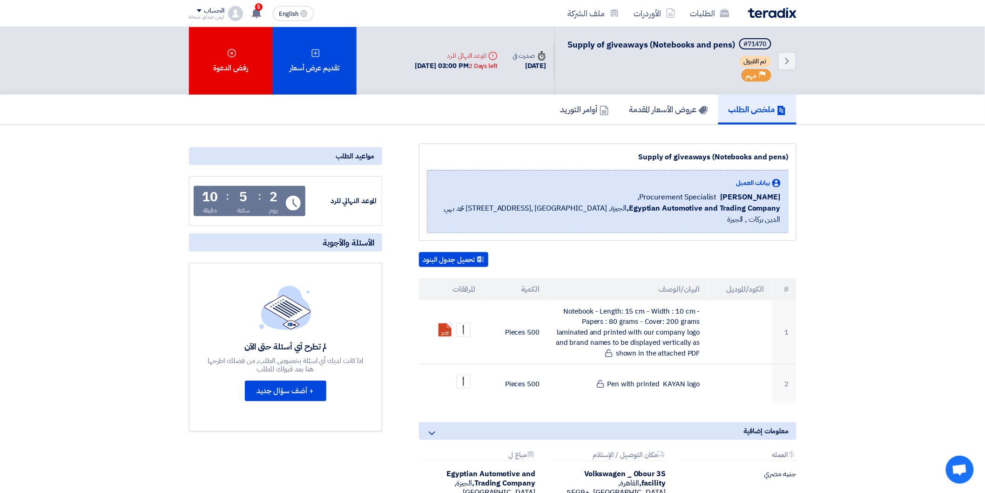
drag, startPoint x: 610, startPoint y: 13, endPoint x: 495, endPoint y: 7, distance: 115.1
click at [495, 7] on div "الطلبات الأوردرات ملف الشركة" at bounding box center [614, 13] width 365 height 22
click at [789, 57] on icon "Back" at bounding box center [787, 60] width 11 height 11
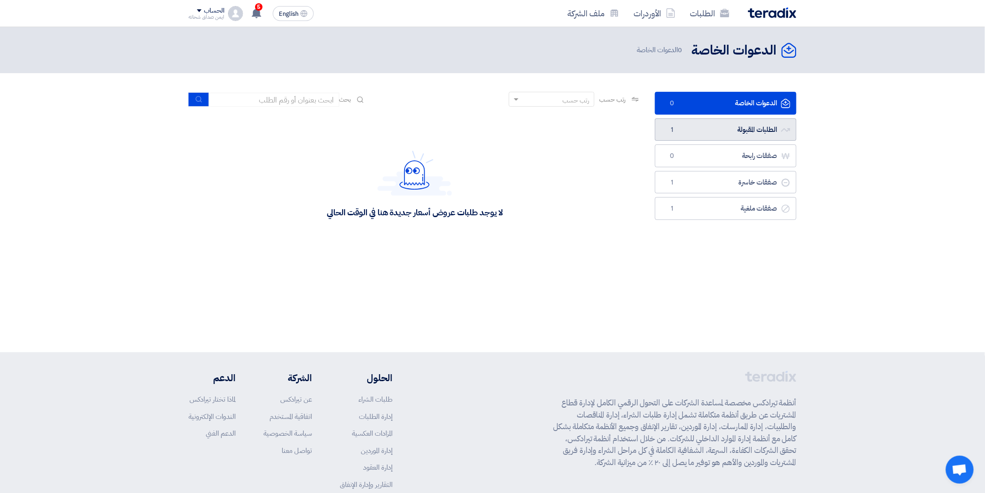
click at [710, 128] on link "الطلبات المقبولة الطلبات المقبولة 1" at bounding box center [726, 129] width 142 height 23
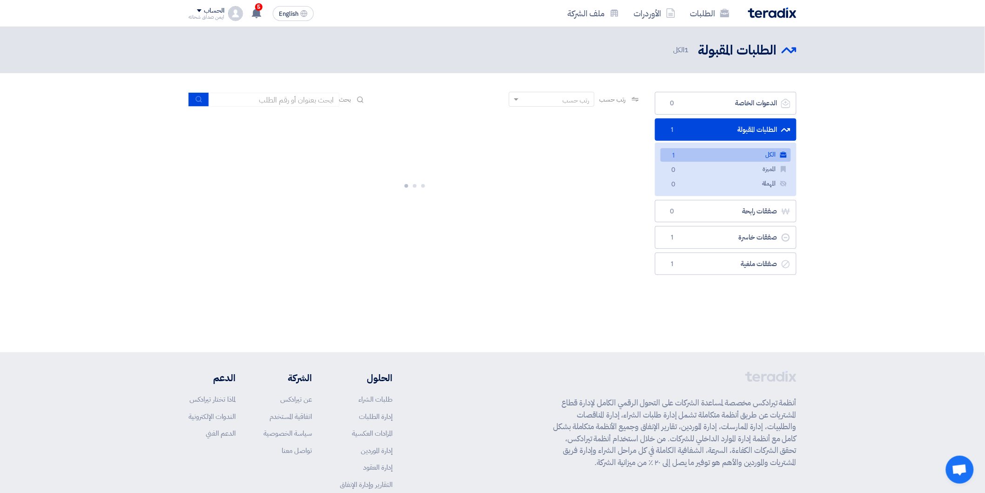
click at [732, 158] on link "الكل الكل 1" at bounding box center [726, 155] width 130 height 14
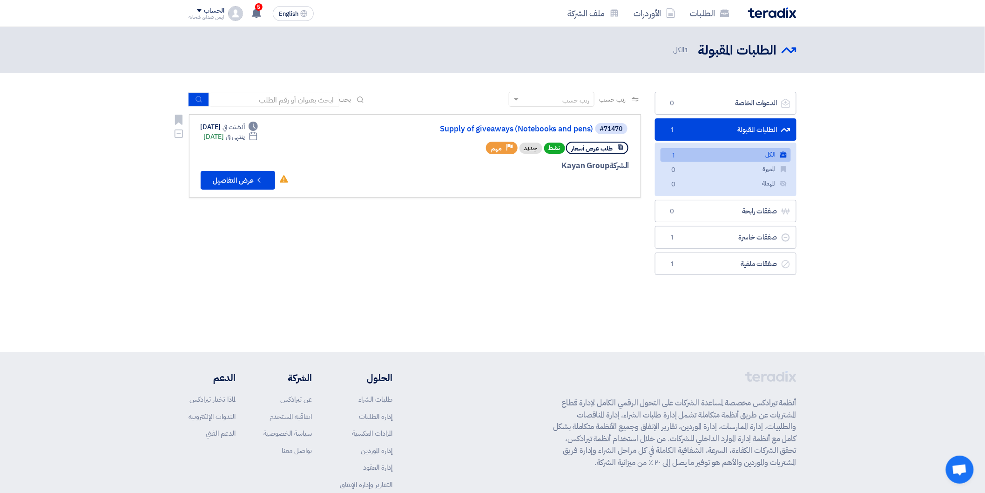
drag, startPoint x: 560, startPoint y: 164, endPoint x: 607, endPoint y: 165, distance: 46.6
click at [607, 165] on div "الشركة Kayan Group" at bounding box center [518, 166] width 224 height 12
click at [247, 178] on button "Check details عرض التفاصيل" at bounding box center [238, 180] width 74 height 19
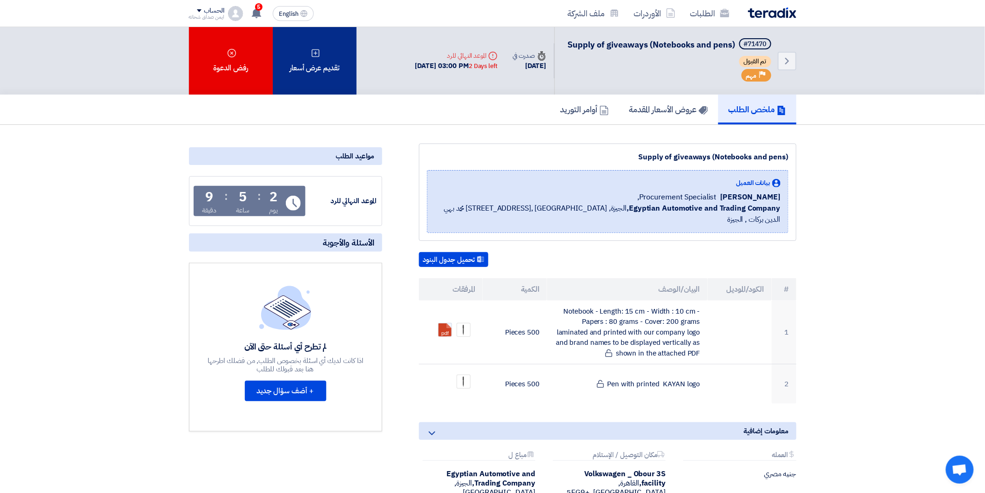
click at [338, 72] on div "تقديم عرض أسعار" at bounding box center [315, 61] width 84 height 68
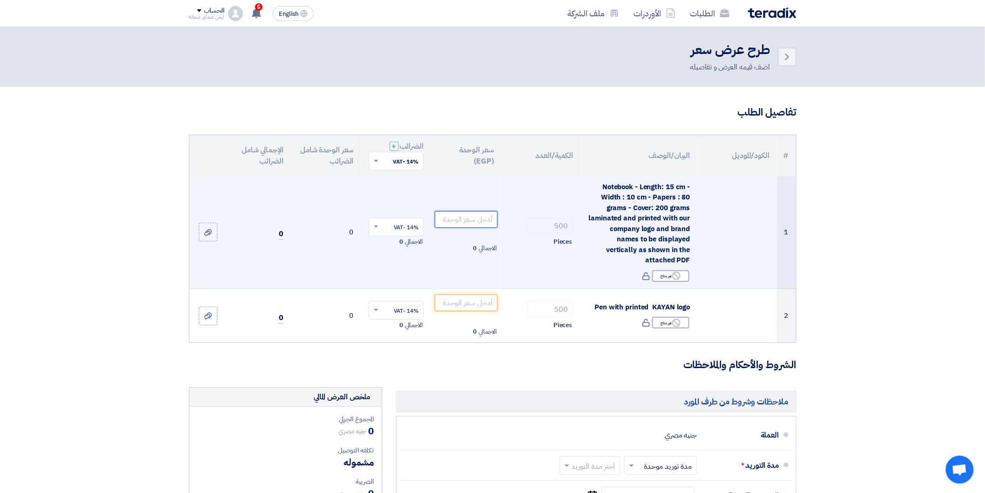
click at [480, 221] on input "number" at bounding box center [466, 219] width 63 height 17
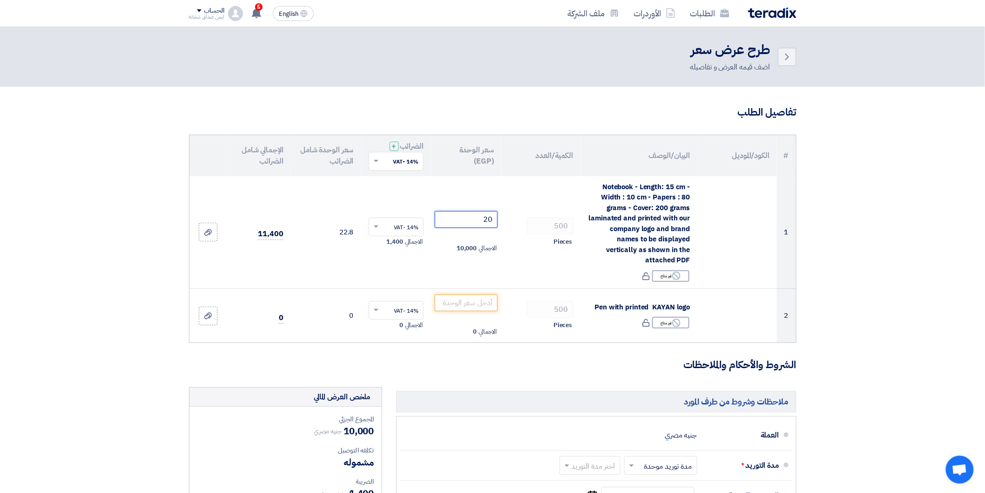
type input "20"
click at [790, 14] on img at bounding box center [772, 12] width 48 height 11
